Goal: Task Accomplishment & Management: Complete application form

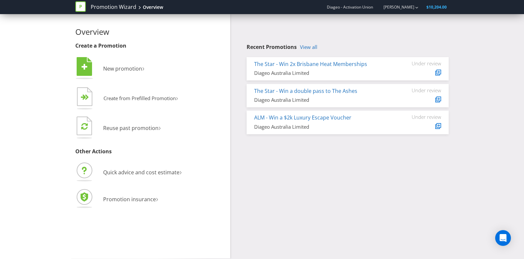
drag, startPoint x: 277, startPoint y: 158, endPoint x: 329, endPoint y: 228, distance: 87.3
click at [329, 228] on div "Overview Create a Promotion  New promotion ›   Create from Prefilled Promoti…" at bounding box center [261, 136] width 383 height 244
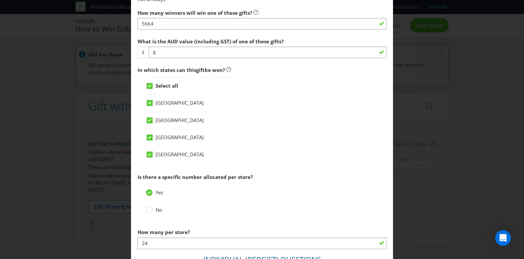
scroll to position [230, 0]
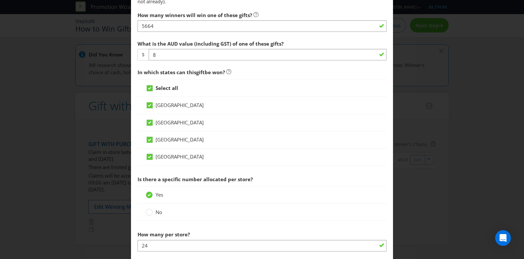
click at [174, 122] on span "New South Wales" at bounding box center [180, 122] width 48 height 7
click at [0, 0] on input "New South Wales" at bounding box center [0, 0] width 0 height 0
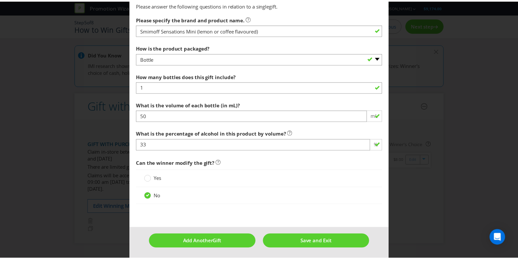
scroll to position [505, 0]
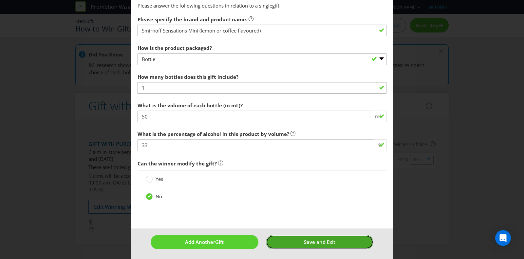
click at [314, 239] on span "Save and Exit" at bounding box center [319, 241] width 31 height 7
type input "5664"
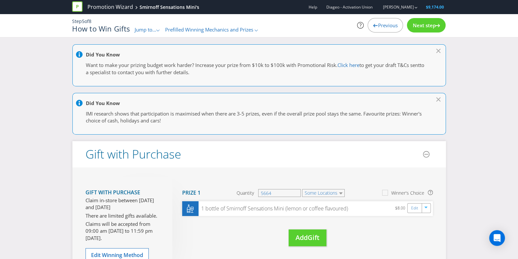
click at [429, 30] on div "Next step" at bounding box center [426, 25] width 39 height 14
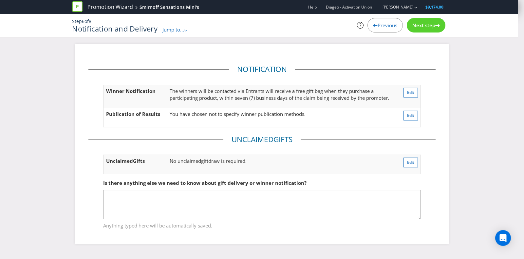
click at [429, 30] on div "Next step" at bounding box center [426, 25] width 39 height 14
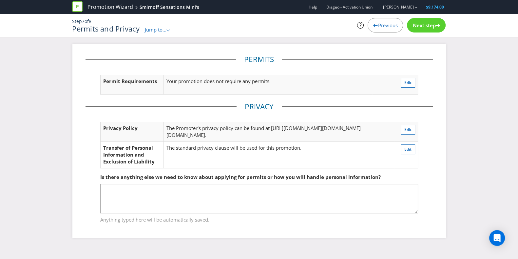
click at [429, 30] on div "Next step" at bounding box center [426, 25] width 39 height 14
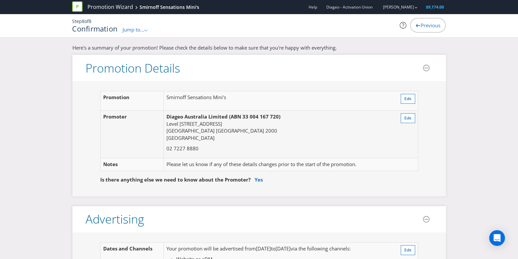
click at [429, 30] on div "Previous" at bounding box center [427, 25] width 35 height 14
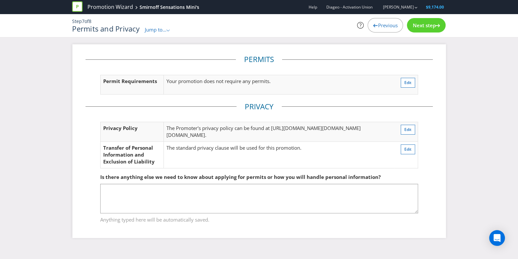
click at [429, 30] on div "Next step" at bounding box center [426, 25] width 39 height 14
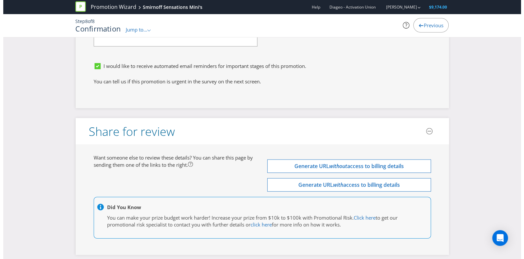
scroll to position [1955, 0]
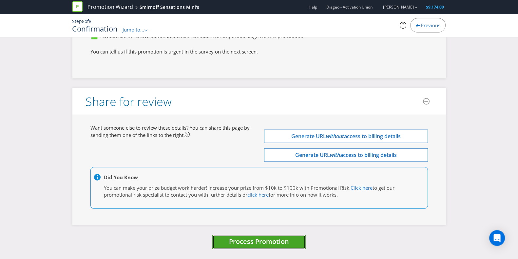
click at [299, 245] on button "Process Promotion" at bounding box center [258, 242] width 93 height 14
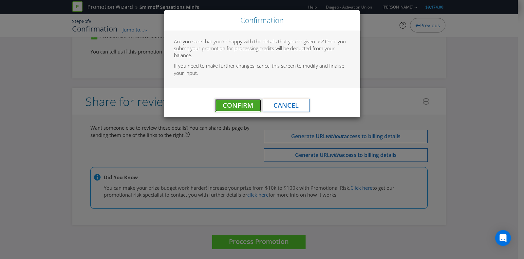
click at [247, 103] on span "Confirm" at bounding box center [238, 105] width 30 height 9
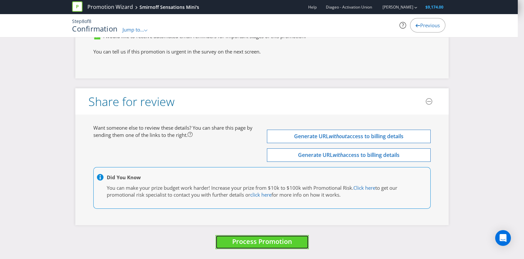
scroll to position [0, 0]
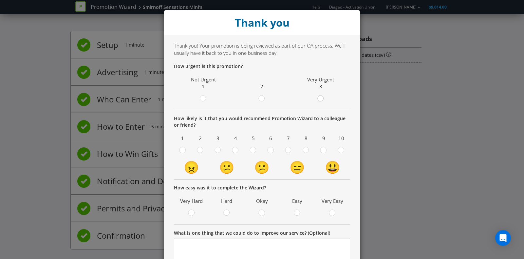
click at [318, 98] on circle at bounding box center [321, 98] width 6 height 6
click at [0, 0] on input "radio" at bounding box center [0, 0] width 0 height 0
click at [292, 150] on span at bounding box center [292, 151] width 1 height 6
click at [0, 0] on input "radio" at bounding box center [0, 0] width 0 height 0
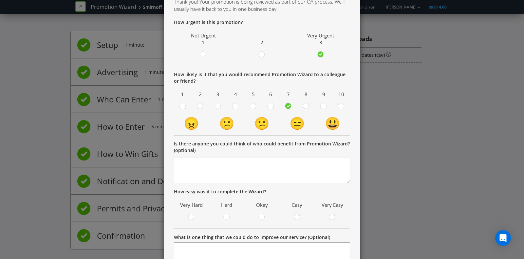
scroll to position [44, 0]
click at [253, 102] on icon at bounding box center [253, 105] width 7 height 7
click at [0, 0] on input "radio" at bounding box center [0, 0] width 0 height 0
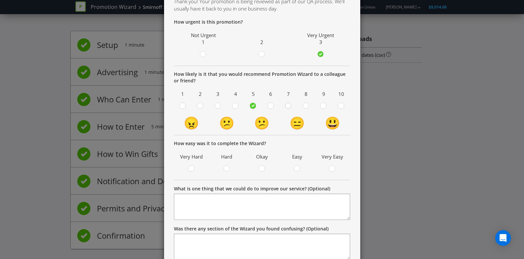
click at [287, 103] on div at bounding box center [288, 103] width 3 height 3
click at [0, 0] on input "radio" at bounding box center [0, 0] width 0 height 0
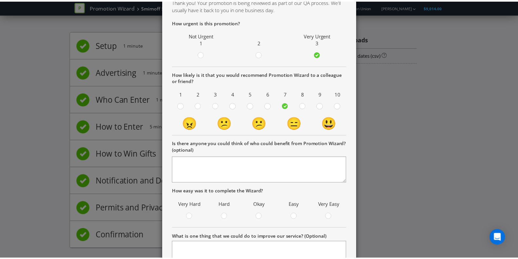
scroll to position [139, 0]
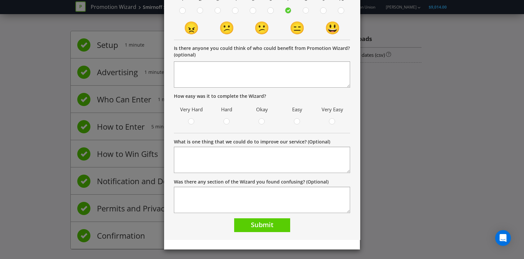
click at [300, 120] on span at bounding box center [300, 122] width 1 height 6
click at [0, 0] on input "radio" at bounding box center [0, 0] width 0 height 0
click at [246, 224] on button "Submit" at bounding box center [262, 225] width 56 height 14
